Goal: Navigation & Orientation: Find specific page/section

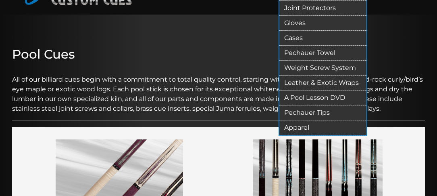
scroll to position [32, 0]
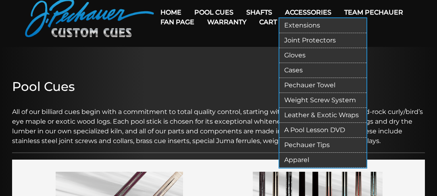
click at [308, 99] on link "Weight Screw System" at bounding box center [323, 100] width 87 height 15
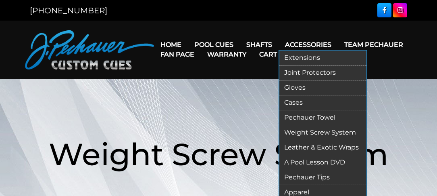
click at [321, 73] on link "Joint Protectors" at bounding box center [323, 72] width 87 height 15
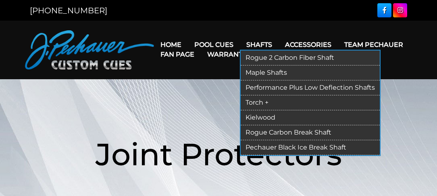
click at [275, 131] on link "Rogue Carbon Break Shaft" at bounding box center [310, 132] width 139 height 15
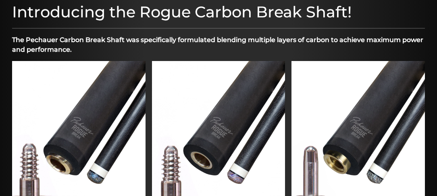
scroll to position [258, 0]
